Goal: Task Accomplishment & Management: Use online tool/utility

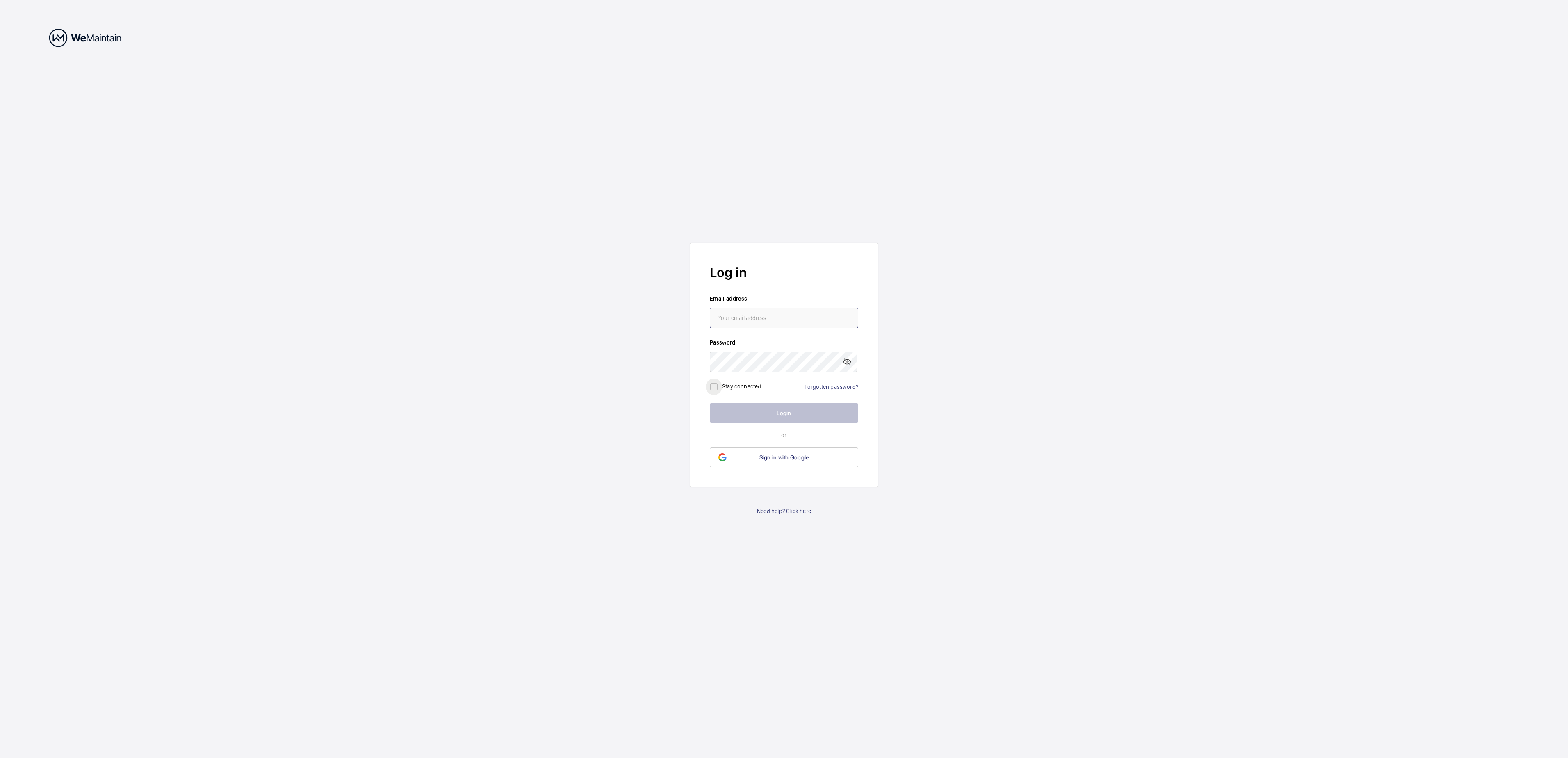
type input "[PERSON_NAME][EMAIL_ADDRESS][DOMAIN_NAME]"
click at [718, 387] on input "checkbox" at bounding box center [714, 387] width 16 height 16
checkbox input "true"
click at [770, 414] on button "Login" at bounding box center [784, 413] width 148 height 20
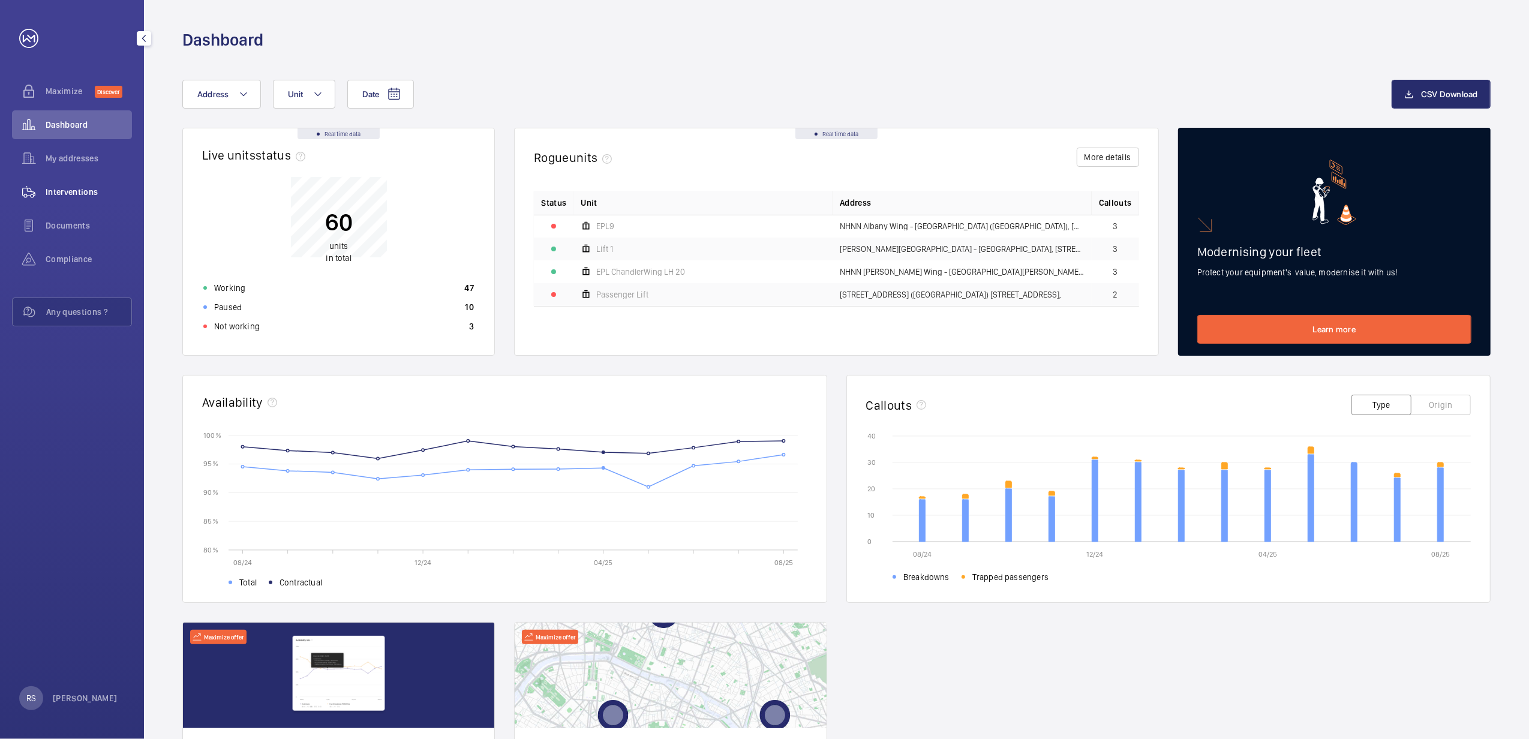
click at [92, 190] on span "Interventions" at bounding box center [89, 192] width 86 height 12
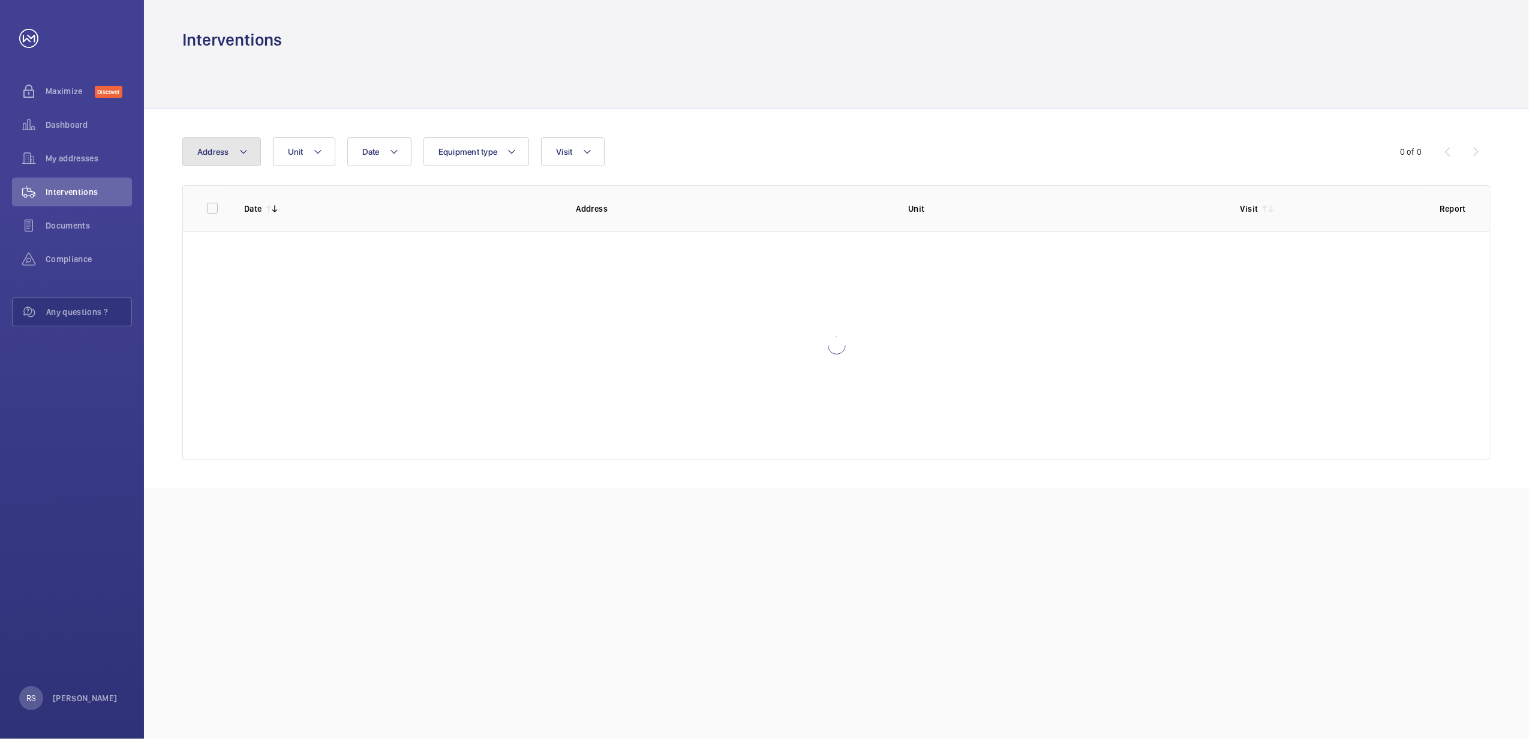
click at [245, 159] on button "Address" at bounding box center [221, 151] width 79 height 29
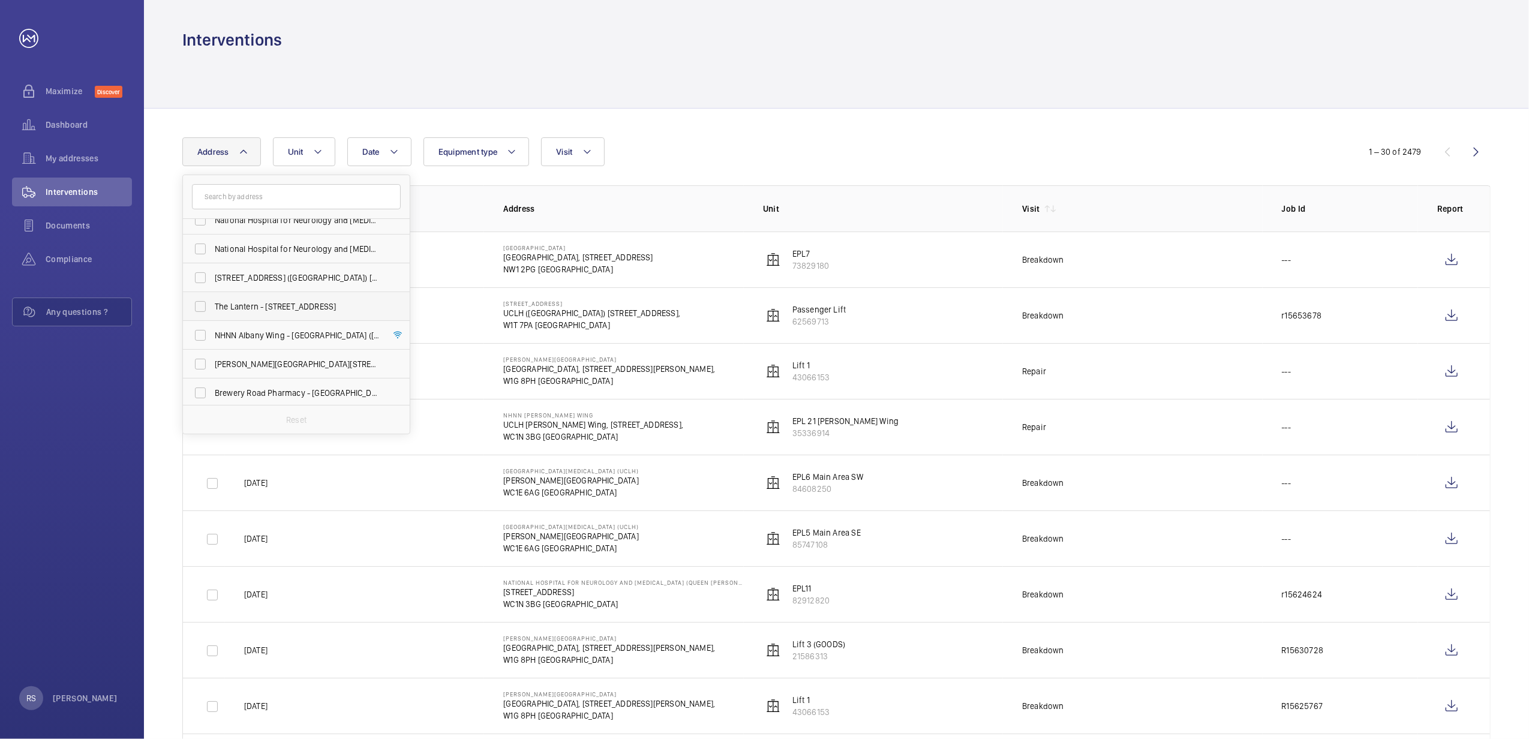
scroll to position [262, 0]
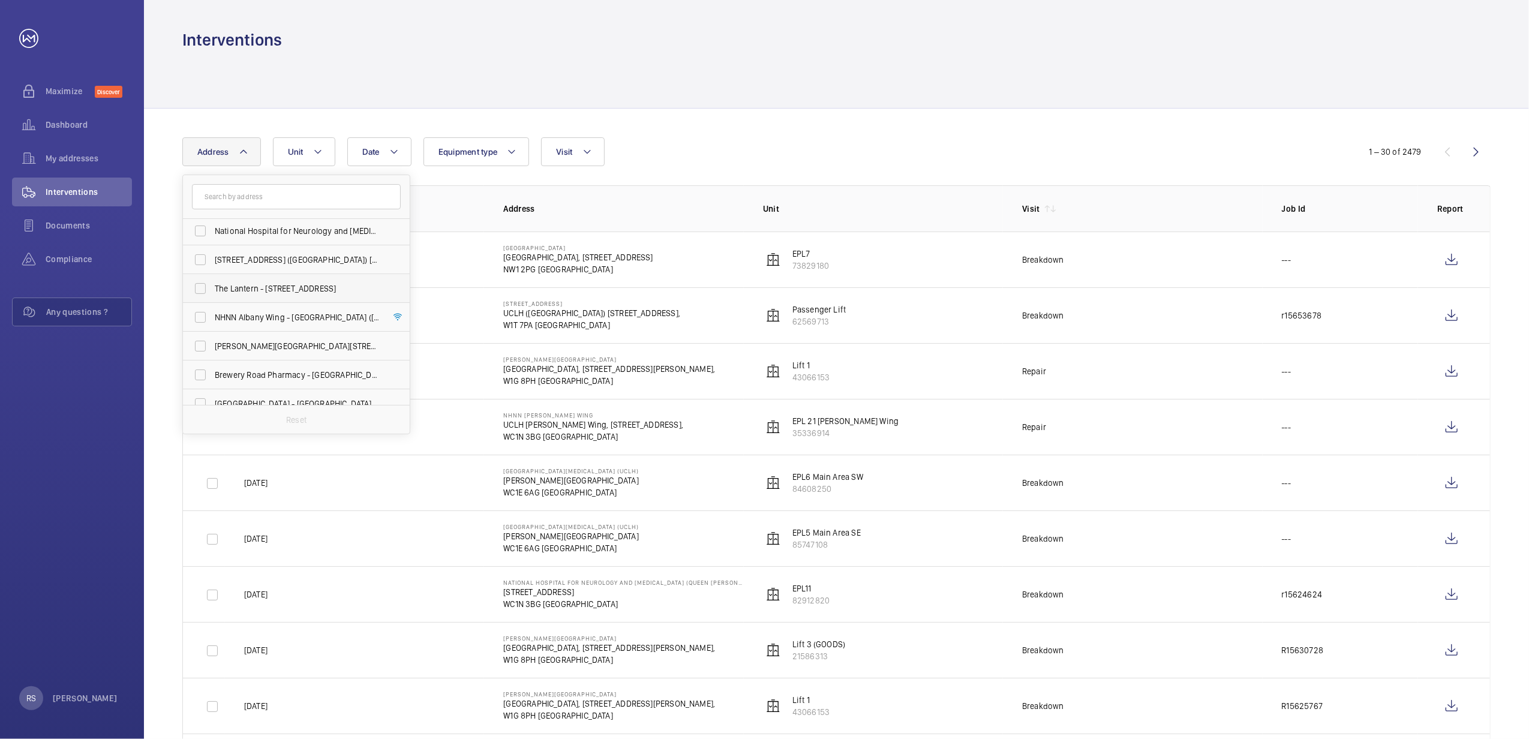
click at [305, 293] on span "The Lantern - [STREET_ADDRESS]" at bounding box center [297, 289] width 165 height 12
click at [212, 293] on input "The Lantern - [STREET_ADDRESS]" at bounding box center [200, 289] width 24 height 24
checkbox input "true"
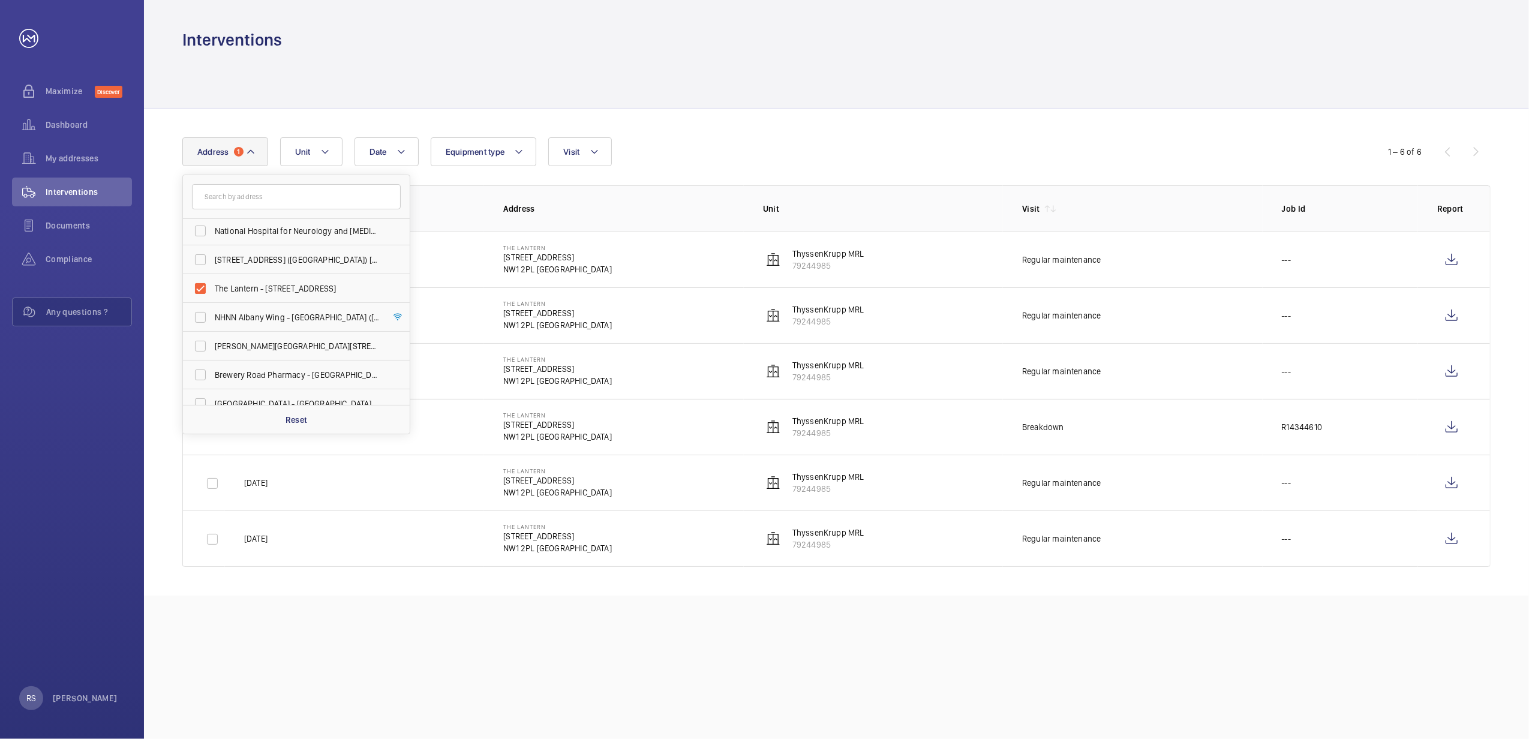
click at [892, 104] on div at bounding box center [836, 79] width 1309 height 57
